Goal: Task Accomplishment & Management: Manage account settings

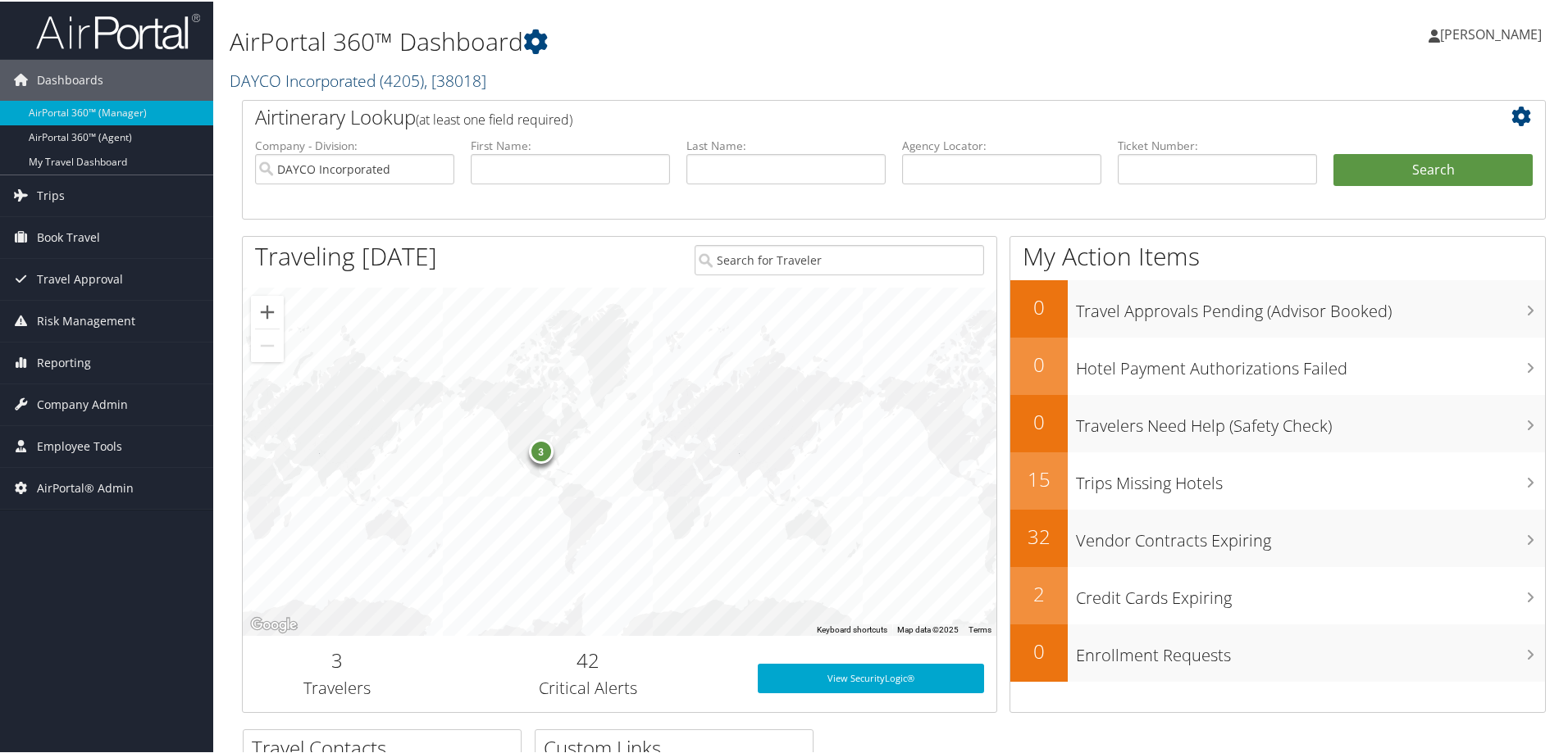
click at [257, 80] on link "DAYCO Incorporated ( 4205 ) , [ 38018 ]" at bounding box center [358, 79] width 257 height 22
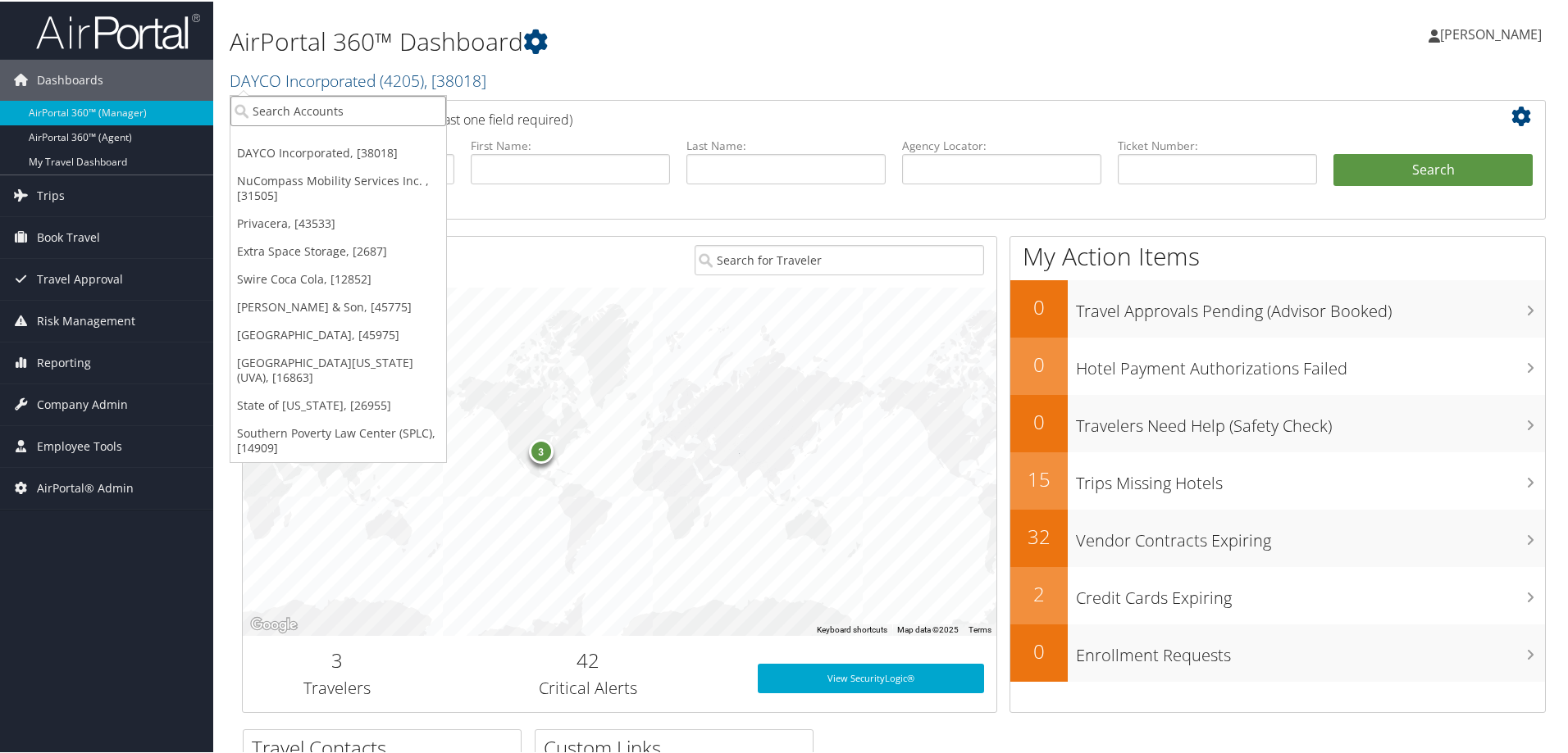
click at [279, 109] on input "search" at bounding box center [338, 109] width 216 height 30
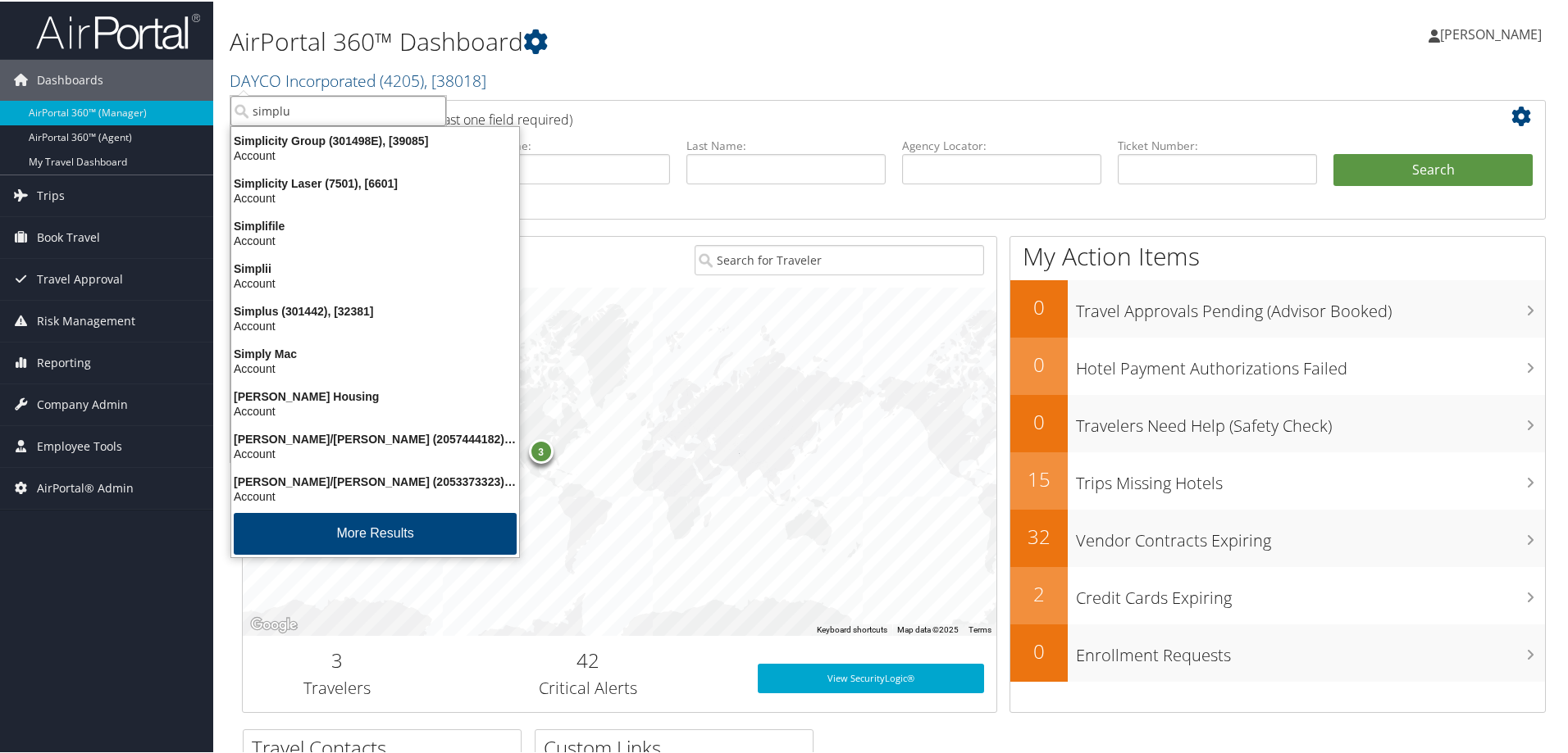
type input "simplus"
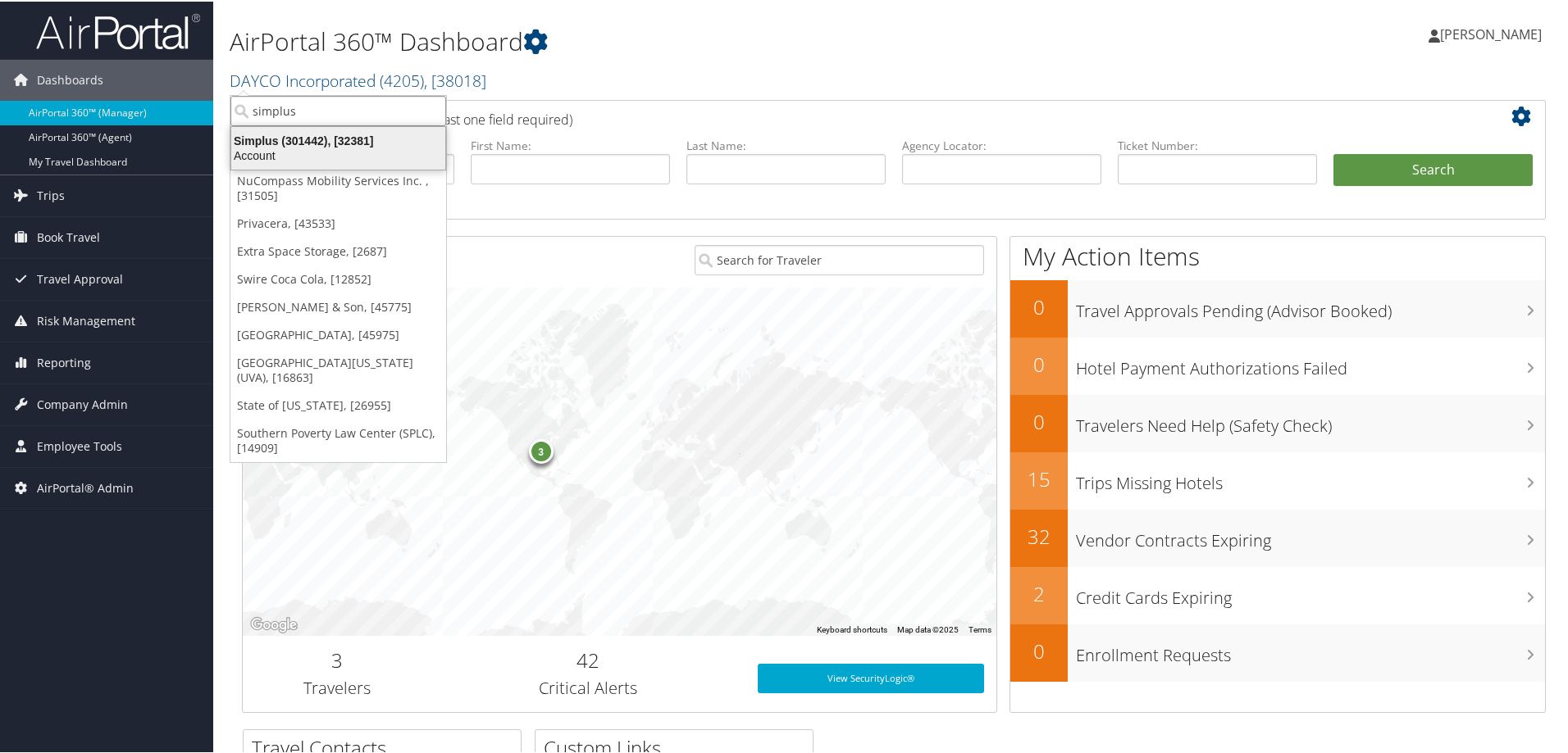
click at [299, 137] on div "Simplus (301442), [32381]" at bounding box center [338, 139] width 233 height 15
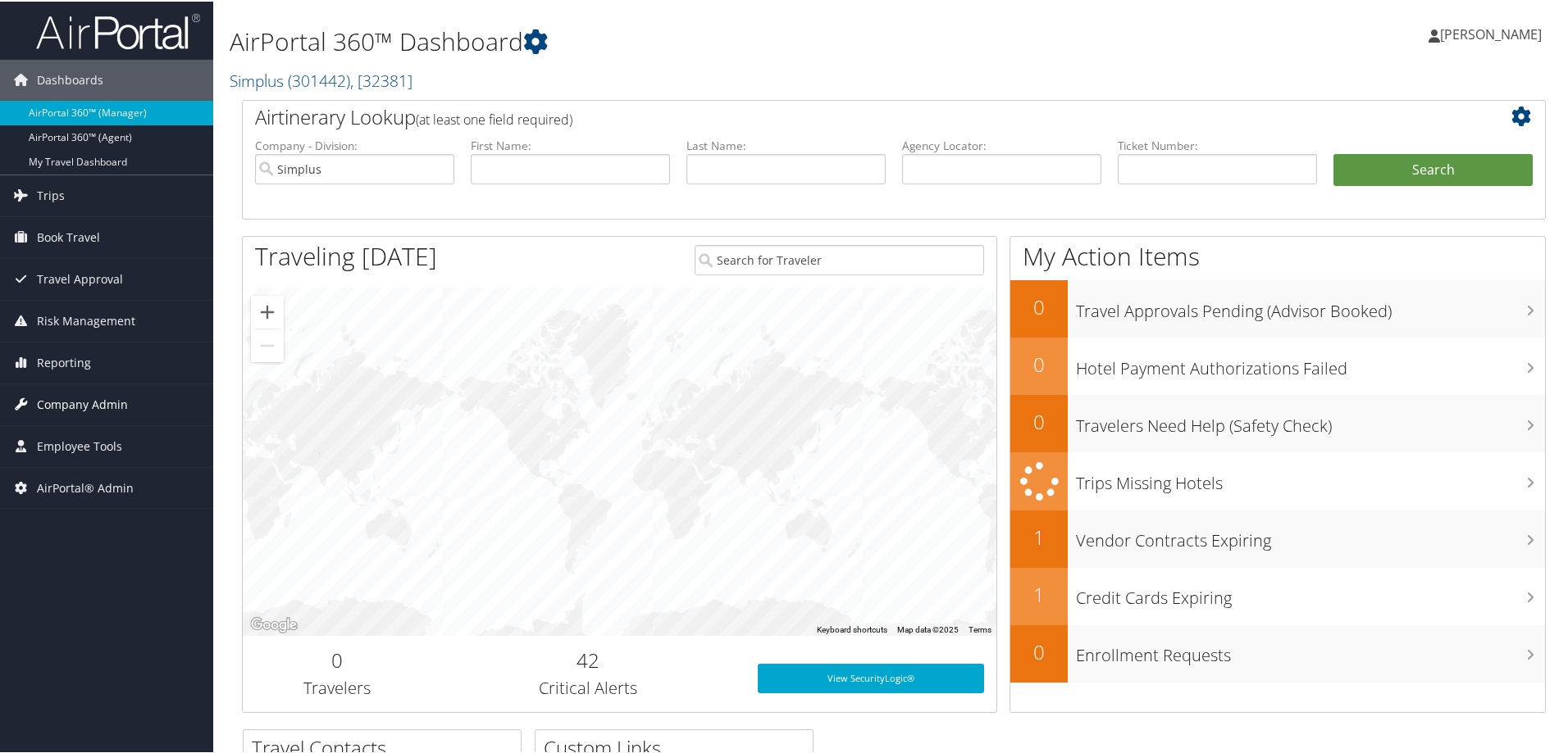
click at [81, 413] on span "Company Admin" at bounding box center [82, 403] width 91 height 41
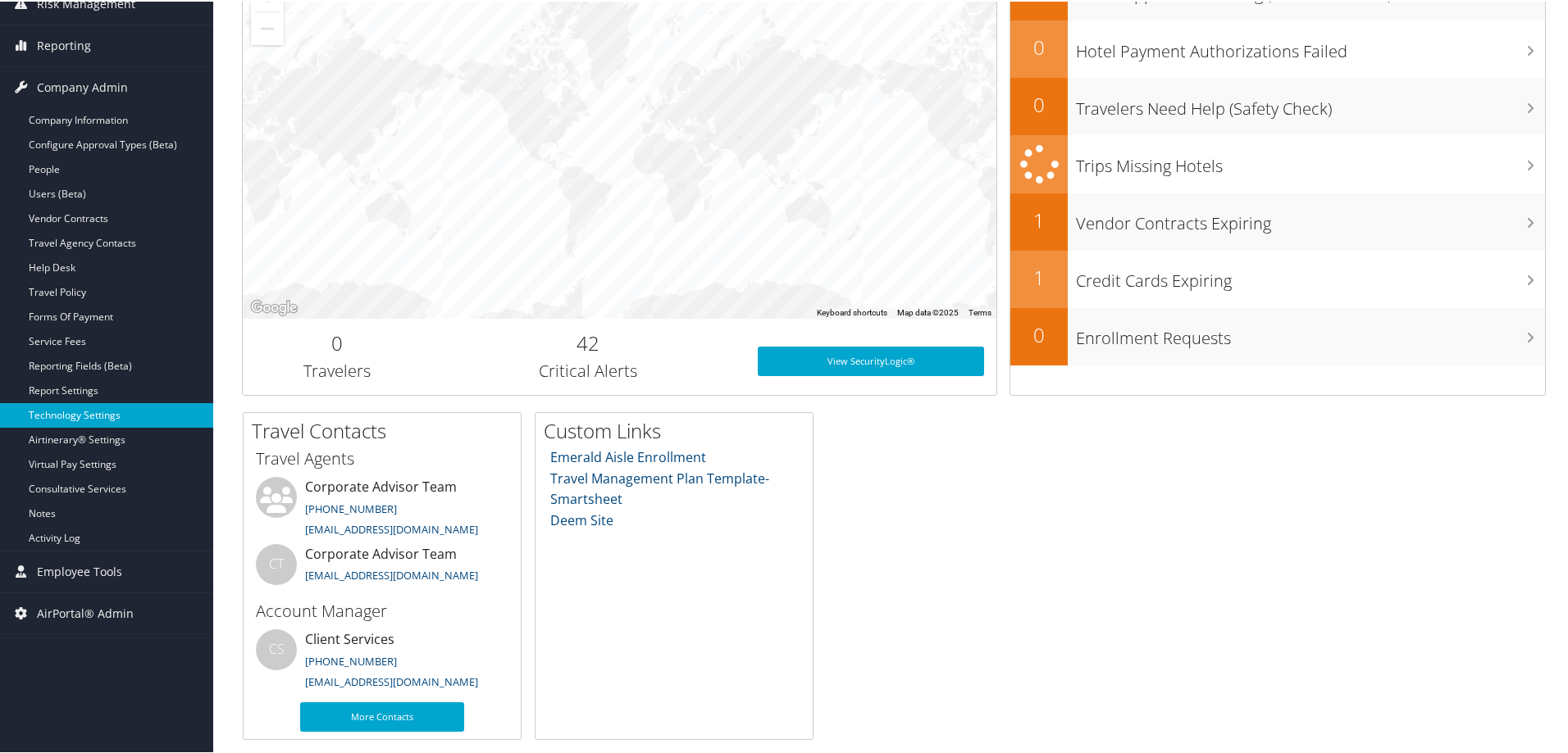
scroll to position [317, 0]
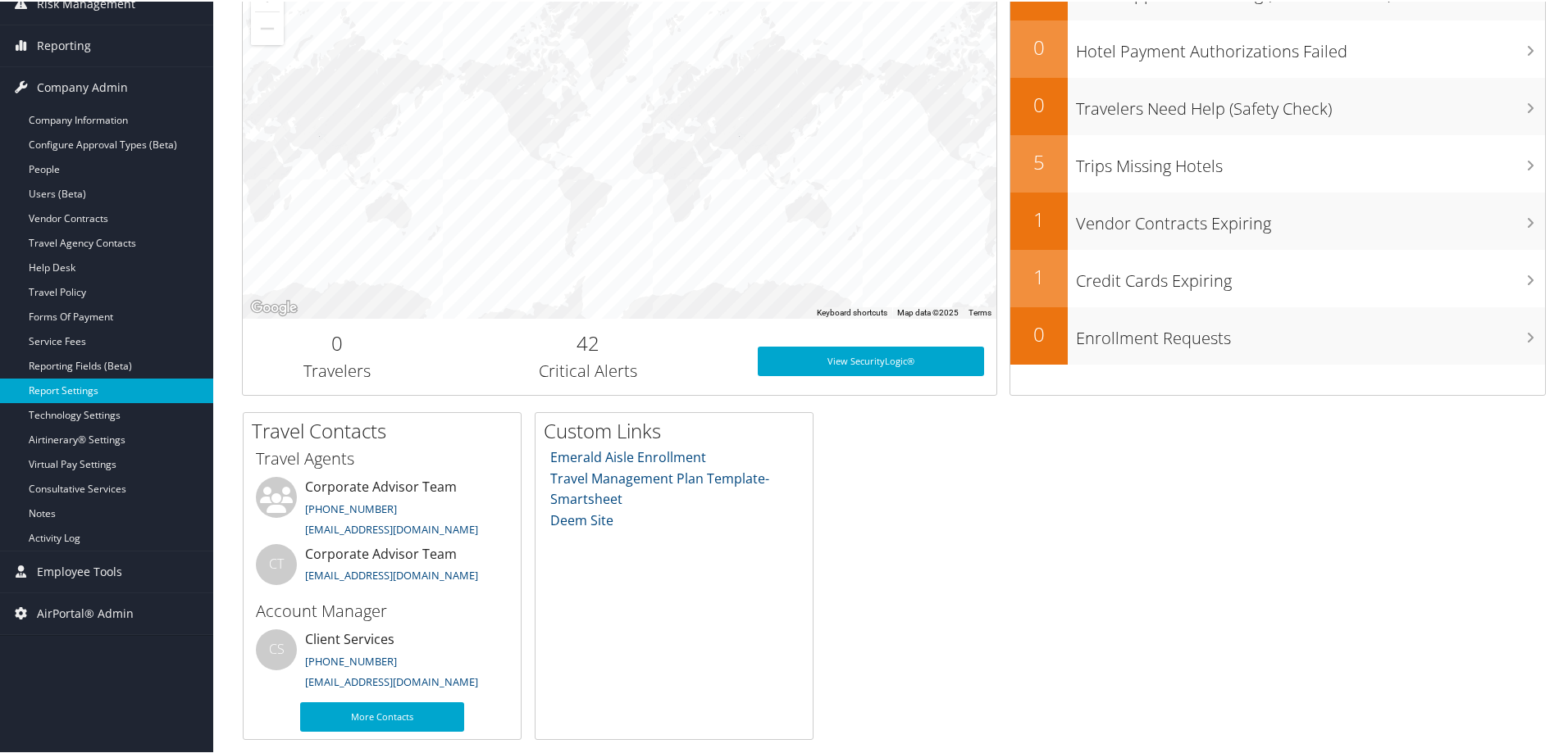
click at [80, 386] on link "Report Settings" at bounding box center [107, 390] width 213 height 25
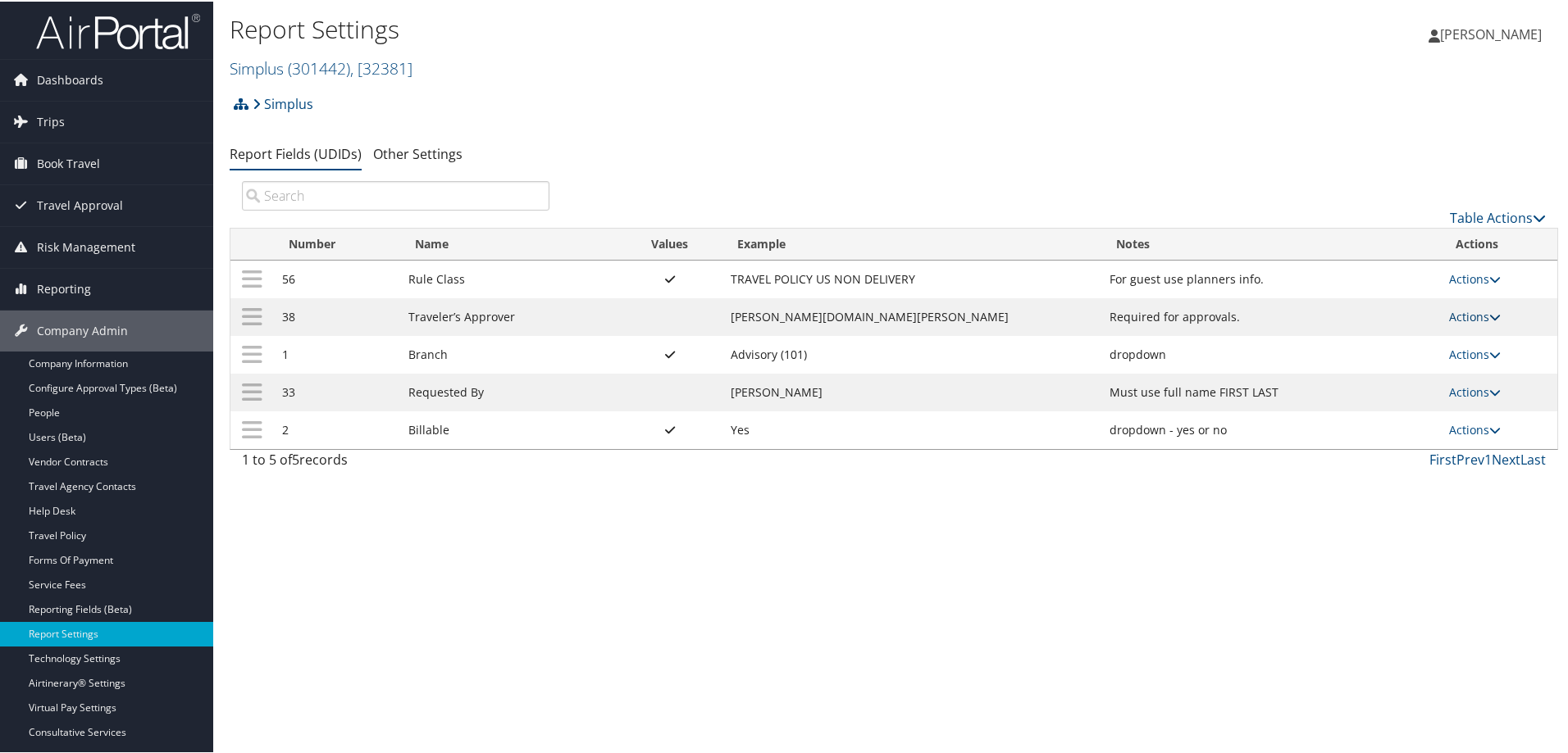
click at [1473, 320] on link "Actions" at bounding box center [1475, 315] width 52 height 16
click at [1444, 341] on link "Update Report Field Values" at bounding box center [1405, 340] width 177 height 27
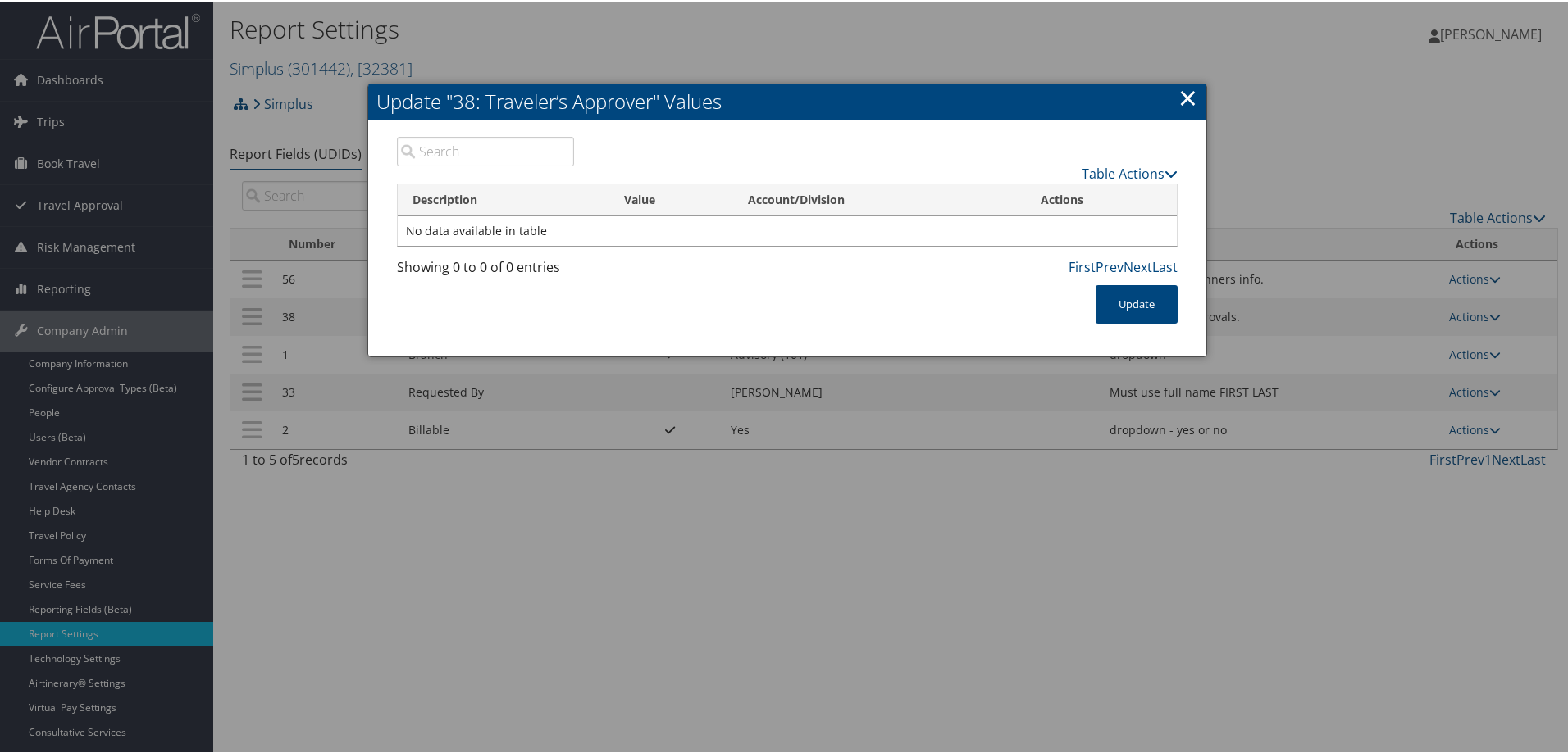
drag, startPoint x: 1186, startPoint y: 91, endPoint x: 1291, endPoint y: 151, distance: 120.9
click at [1187, 91] on link "×" at bounding box center [1187, 95] width 19 height 32
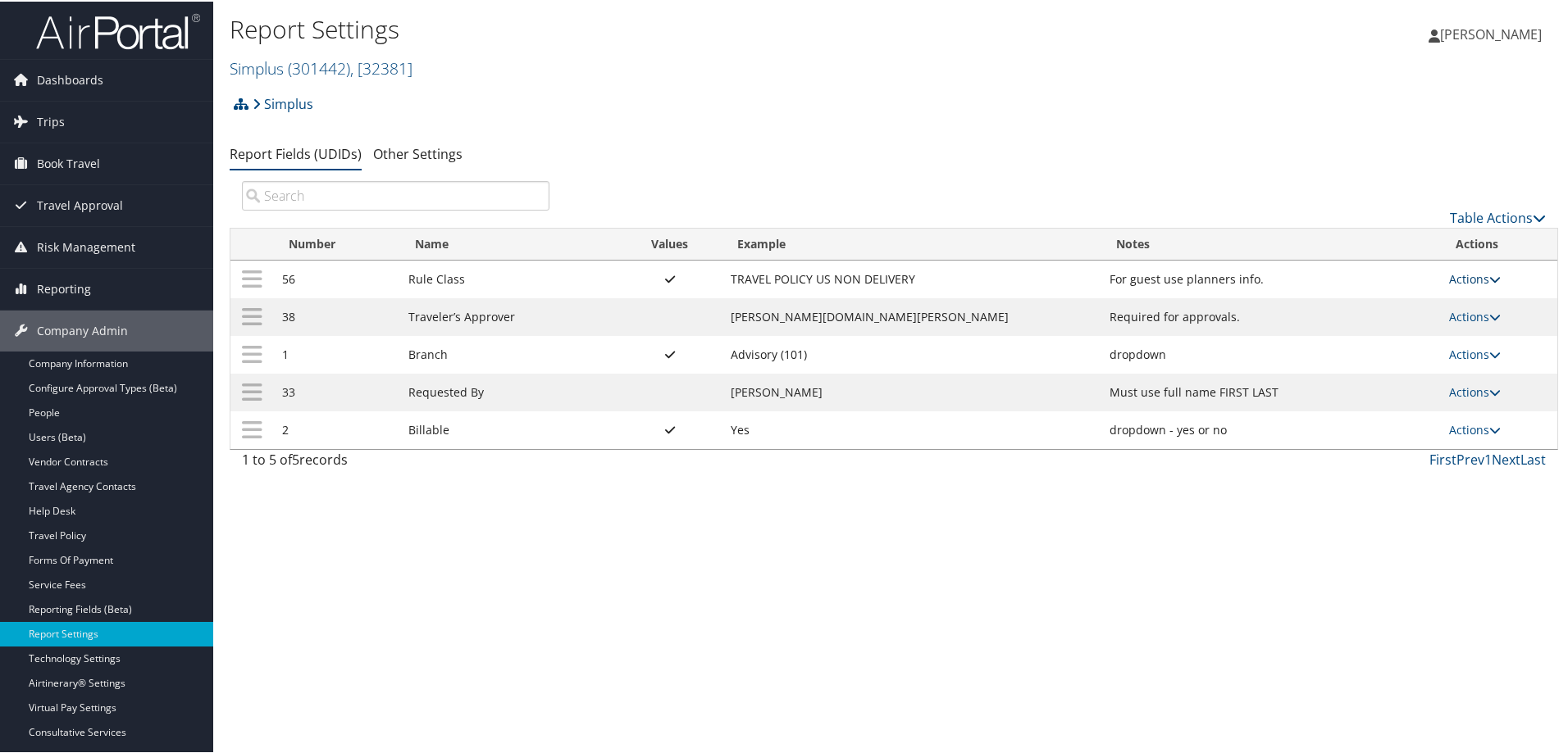
click at [1474, 281] on link "Actions" at bounding box center [1475, 277] width 52 height 16
click at [1442, 303] on link "Update Report Field Values" at bounding box center [1405, 302] width 177 height 27
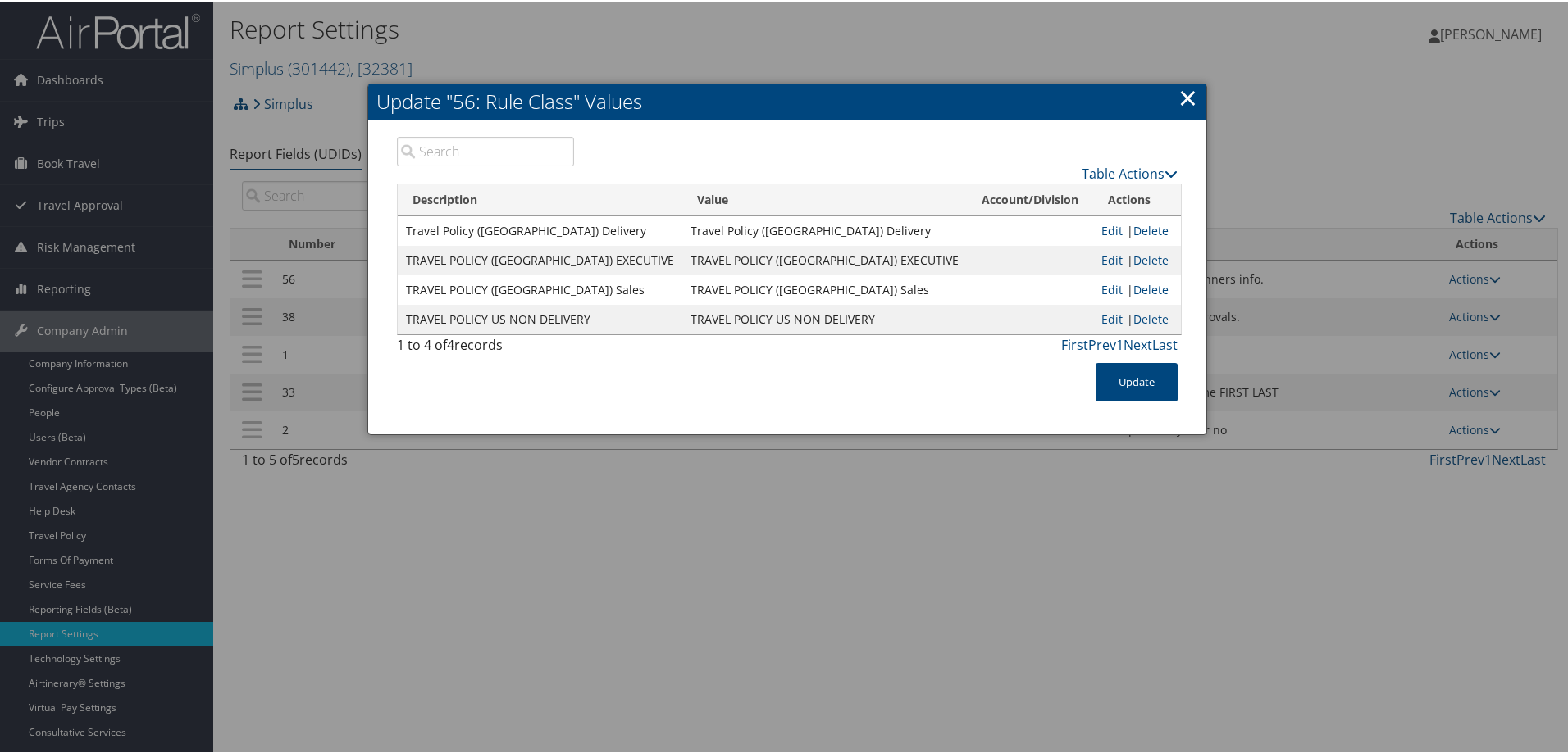
click at [1190, 103] on link "×" at bounding box center [1187, 95] width 19 height 32
